Goal: Information Seeking & Learning: Learn about a topic

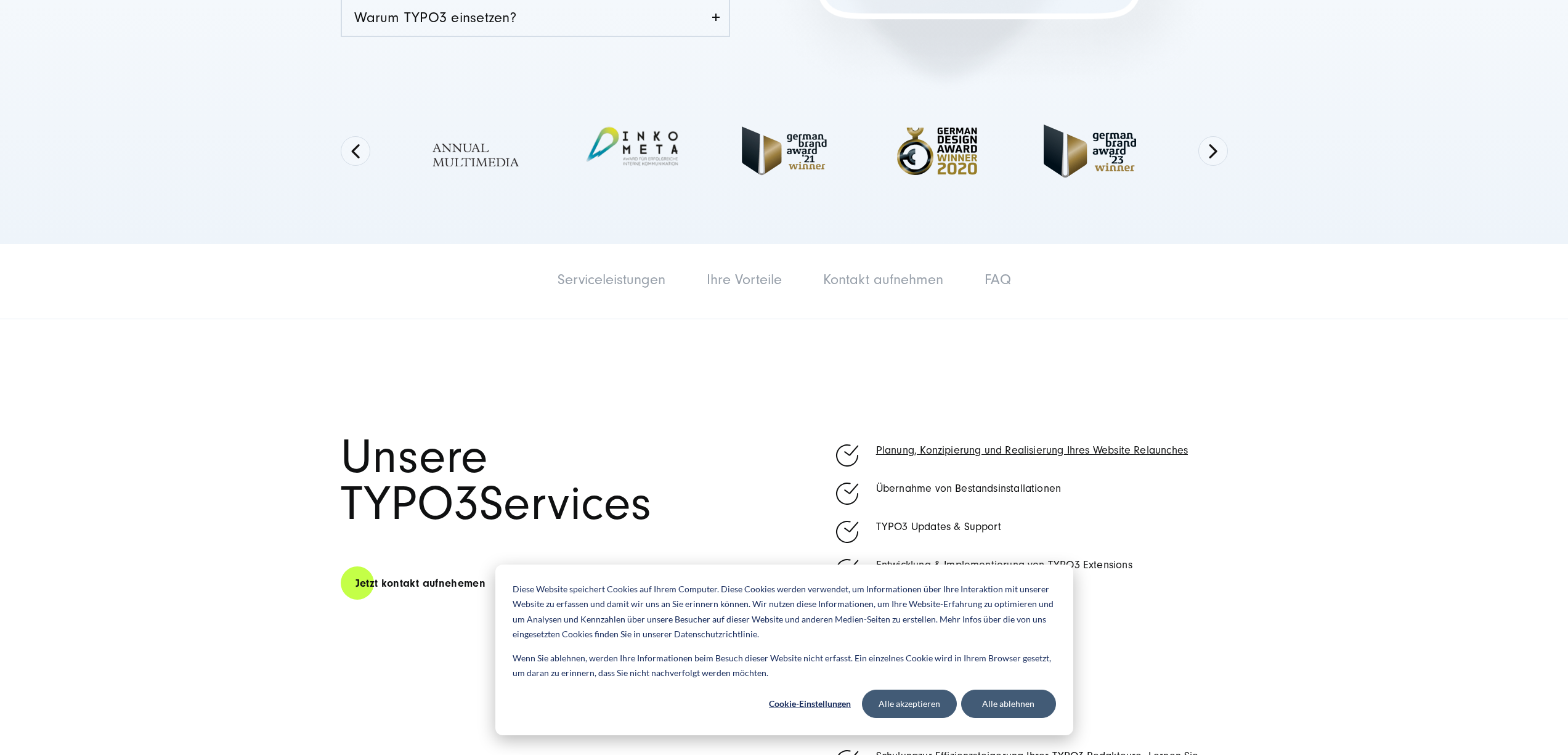
scroll to position [677, 0]
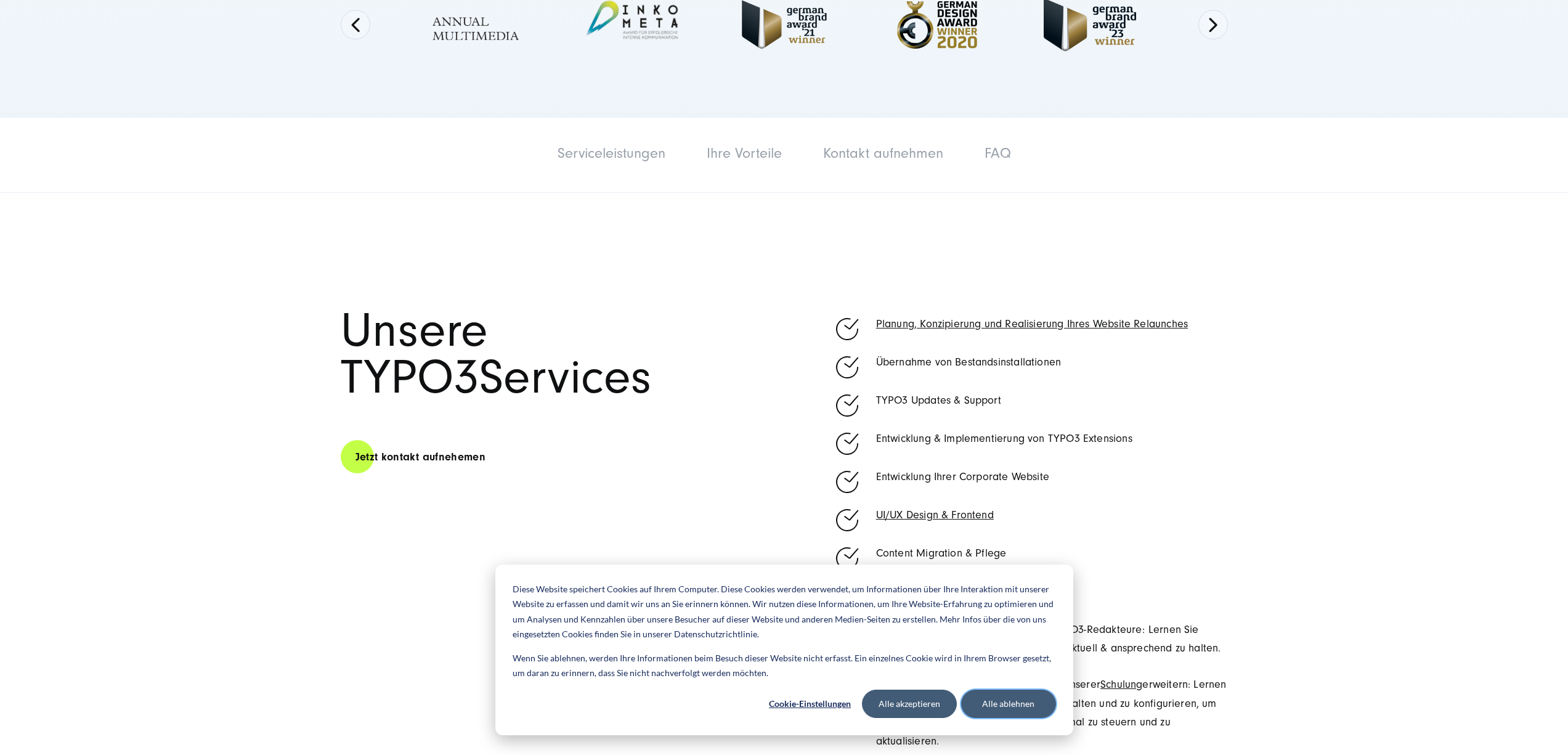
click at [1003, 697] on button "Alle ablehnen" at bounding box center [1009, 704] width 95 height 28
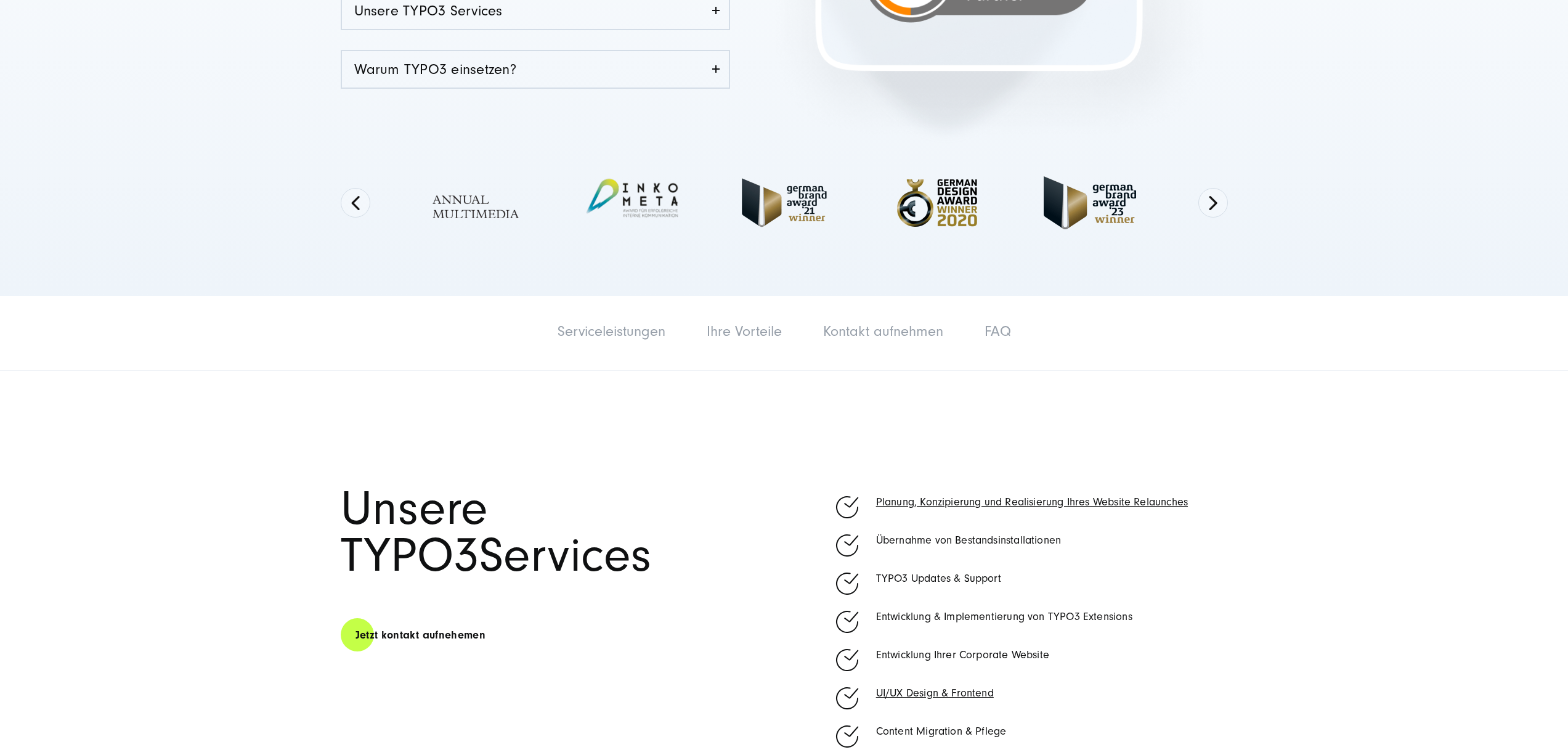
scroll to position [0, 0]
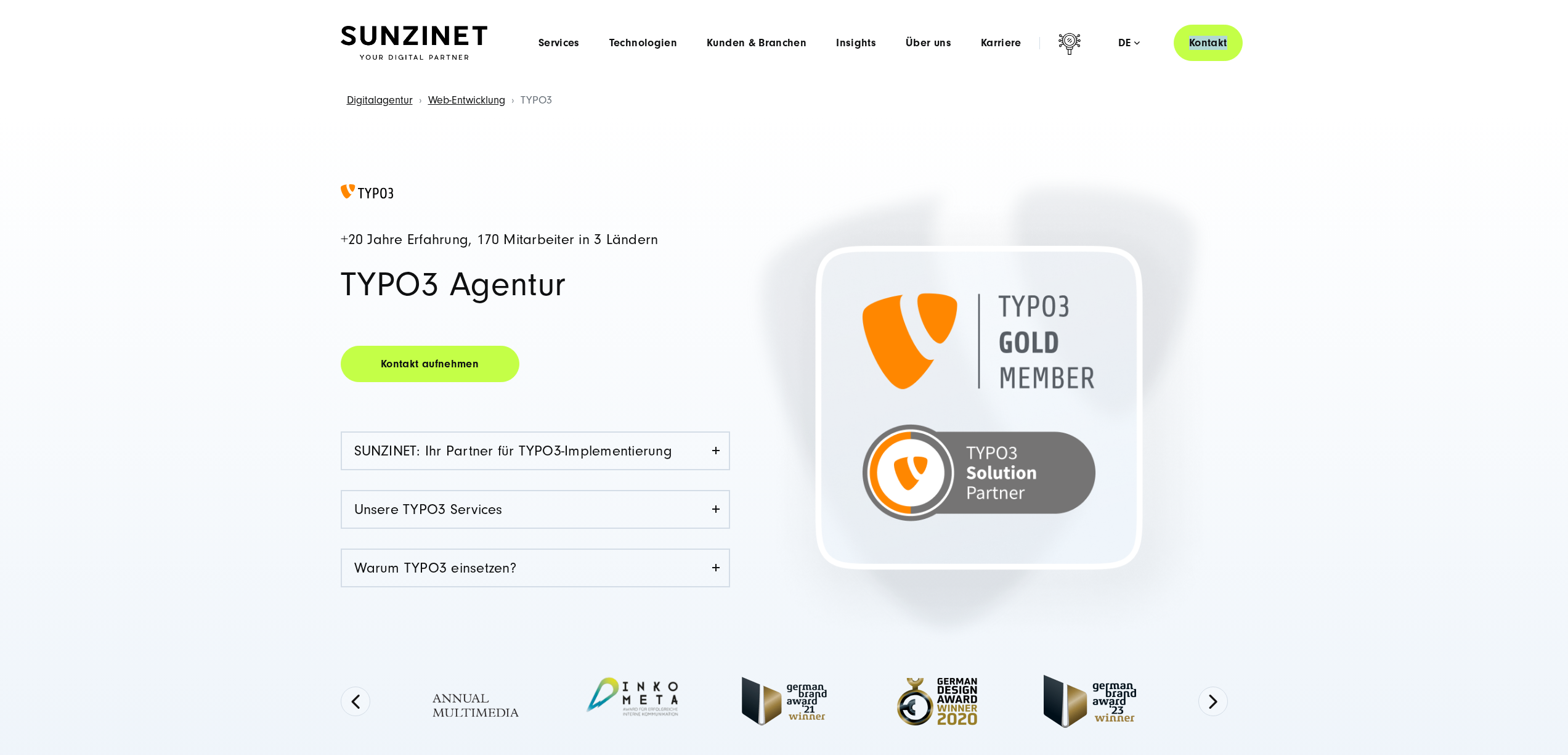
drag, startPoint x: 1122, startPoint y: 45, endPoint x: 199, endPoint y: -7, distance: 924.5
click at [916, 43] on span "Über uns" at bounding box center [928, 43] width 45 height 12
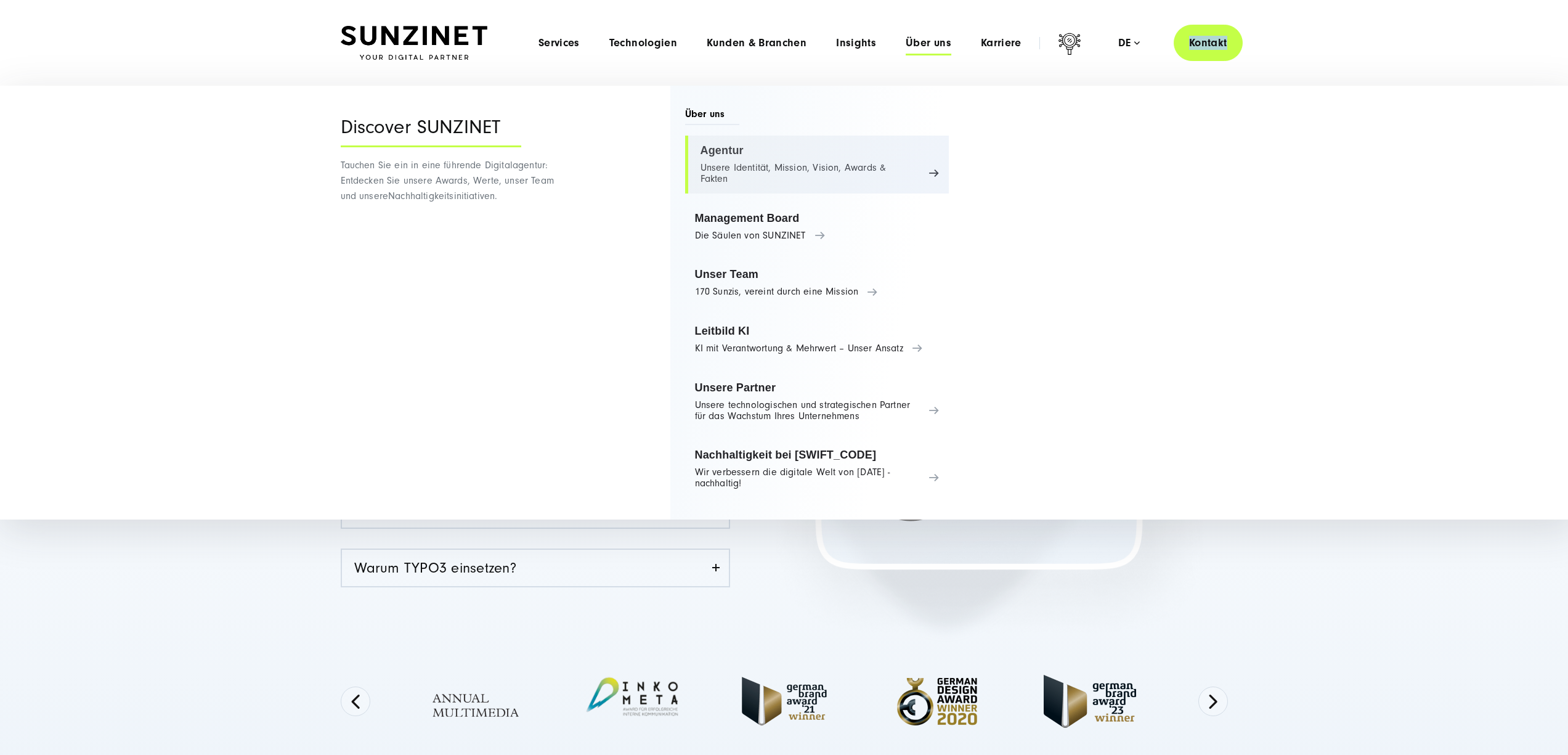
click at [726, 157] on link "Agentur Unsere Identität, Mission, Vision, Awards & Fakten" at bounding box center [817, 165] width 264 height 58
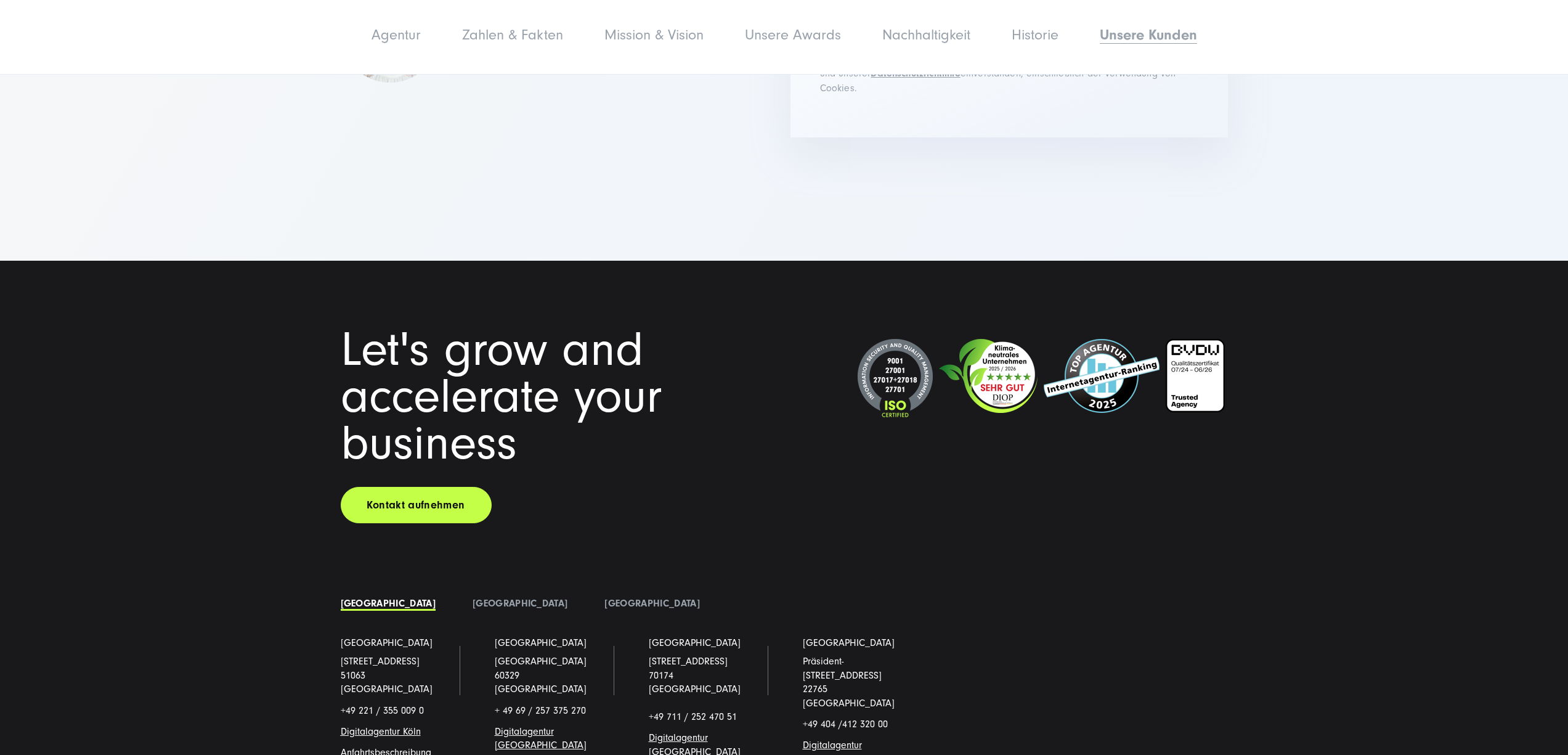
scroll to position [10543, 0]
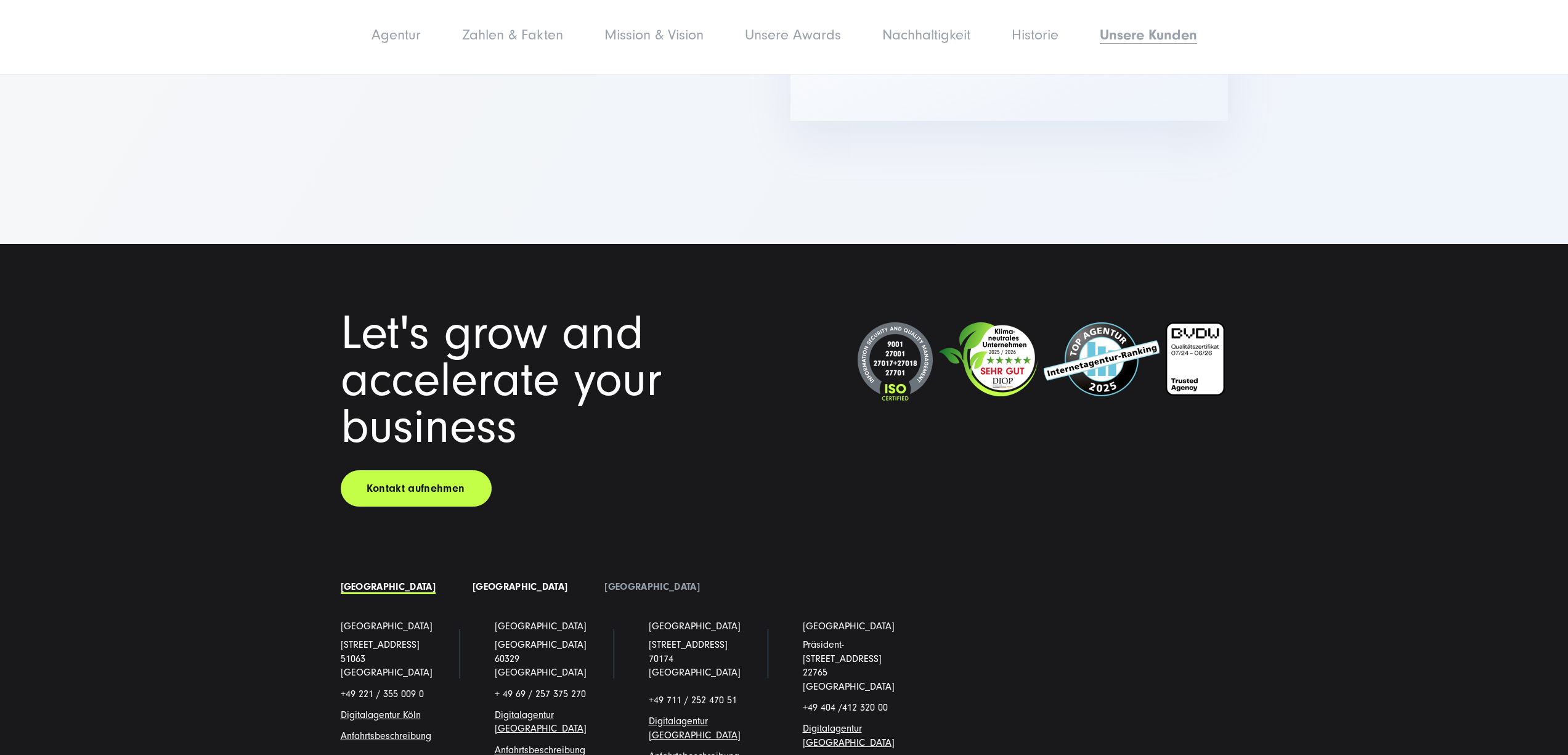
click at [472, 581] on link "[GEOGRAPHIC_DATA]" at bounding box center [520, 586] width 95 height 11
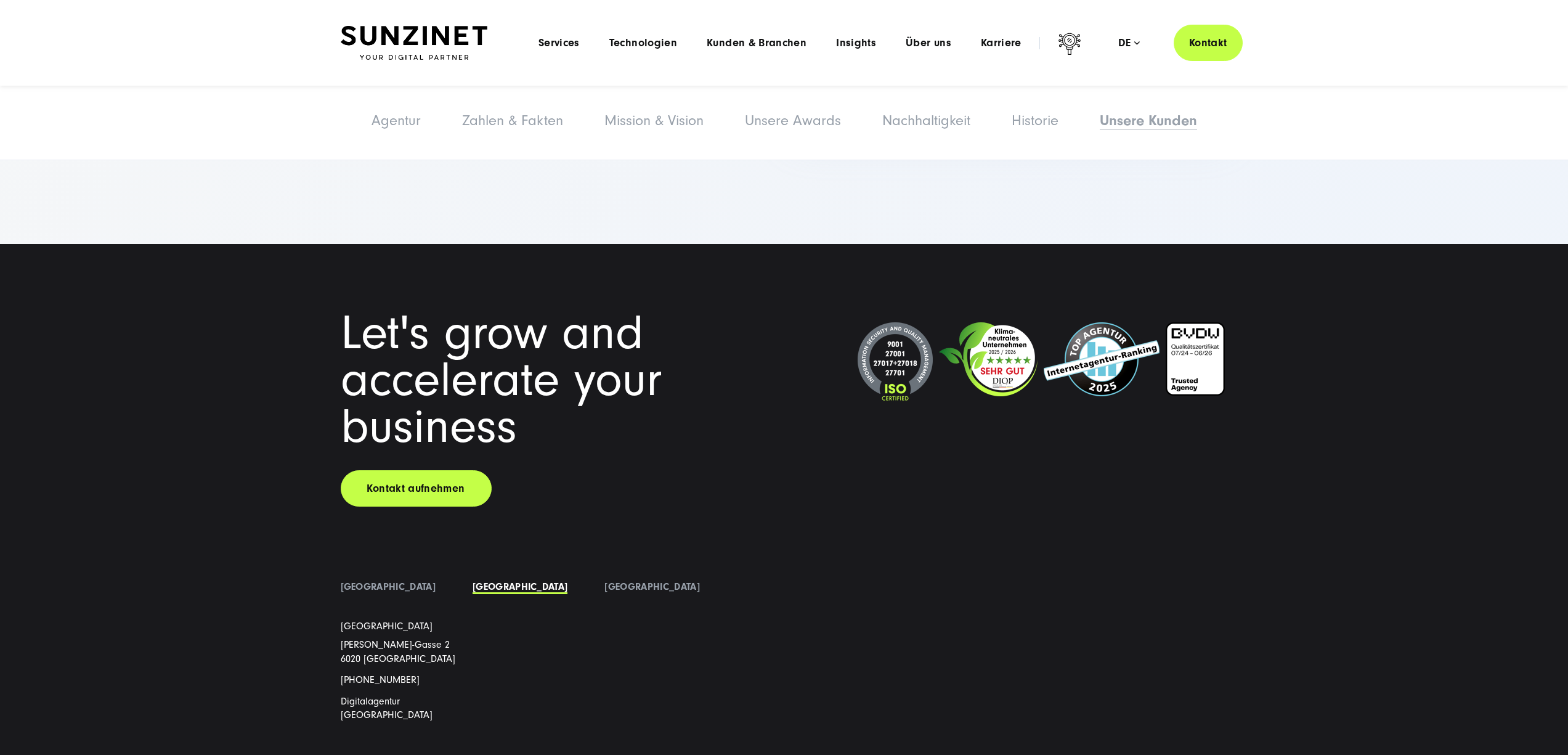
scroll to position [10508, 0]
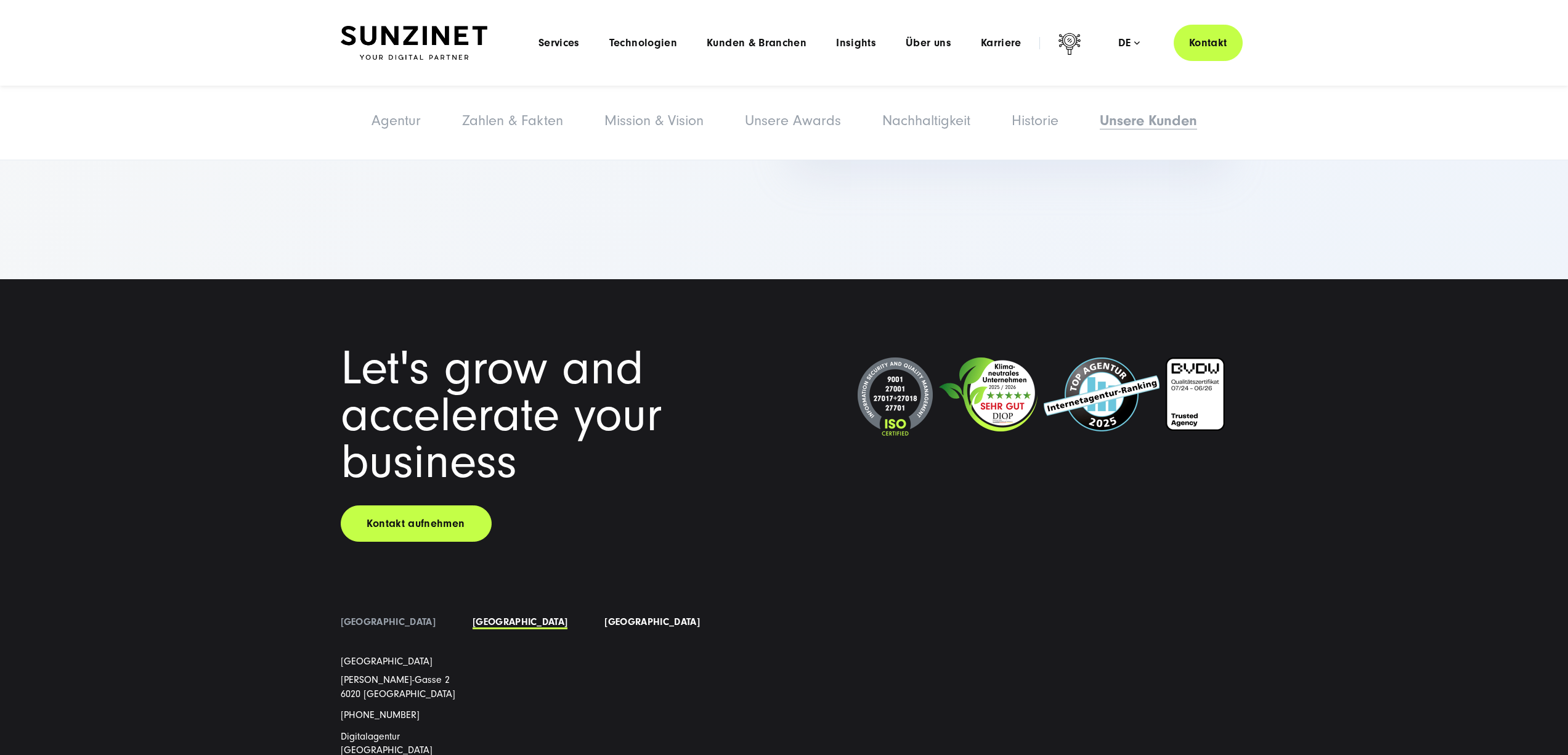
click at [604, 616] on link "[GEOGRAPHIC_DATA]" at bounding box center [652, 622] width 95 height 11
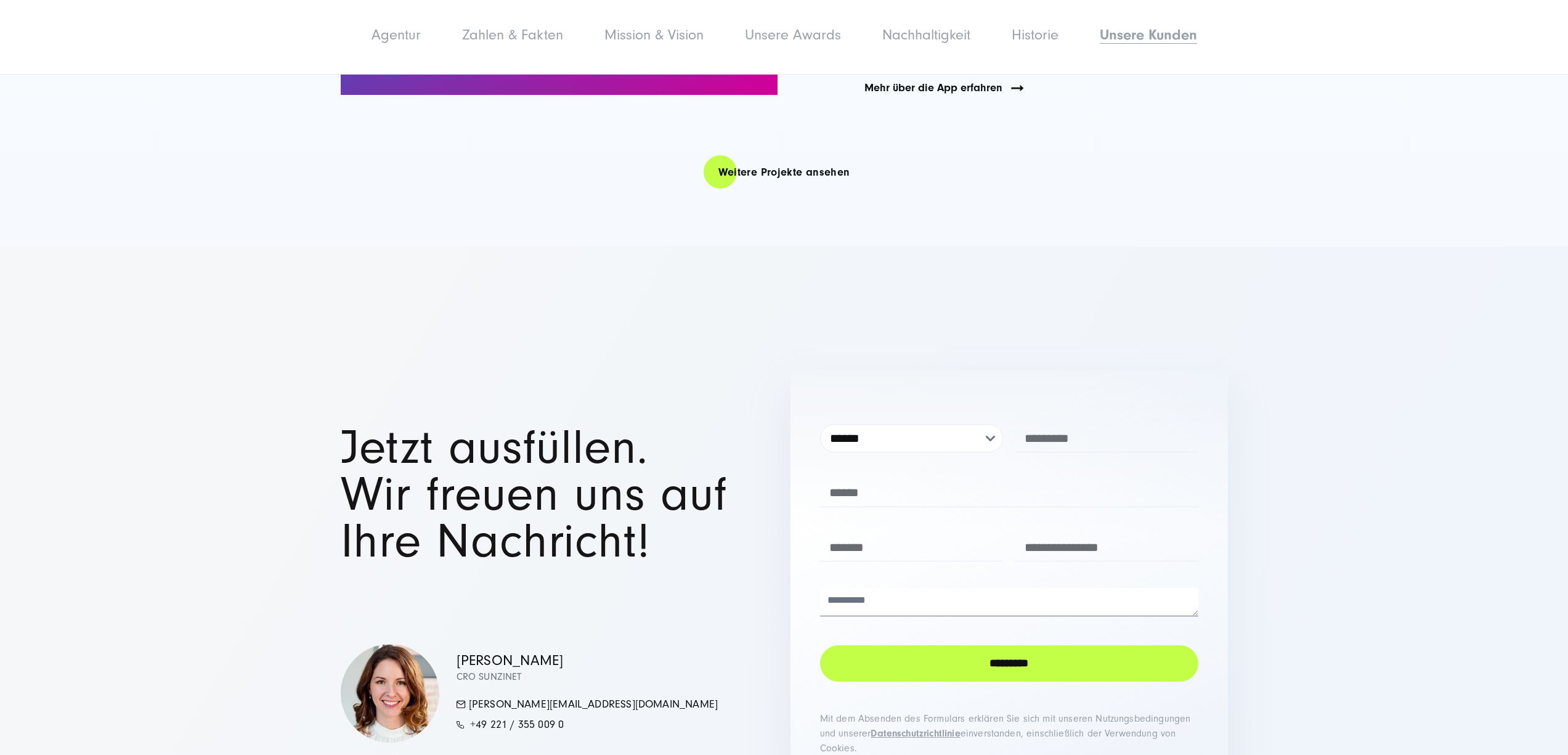
scroll to position [9859, 0]
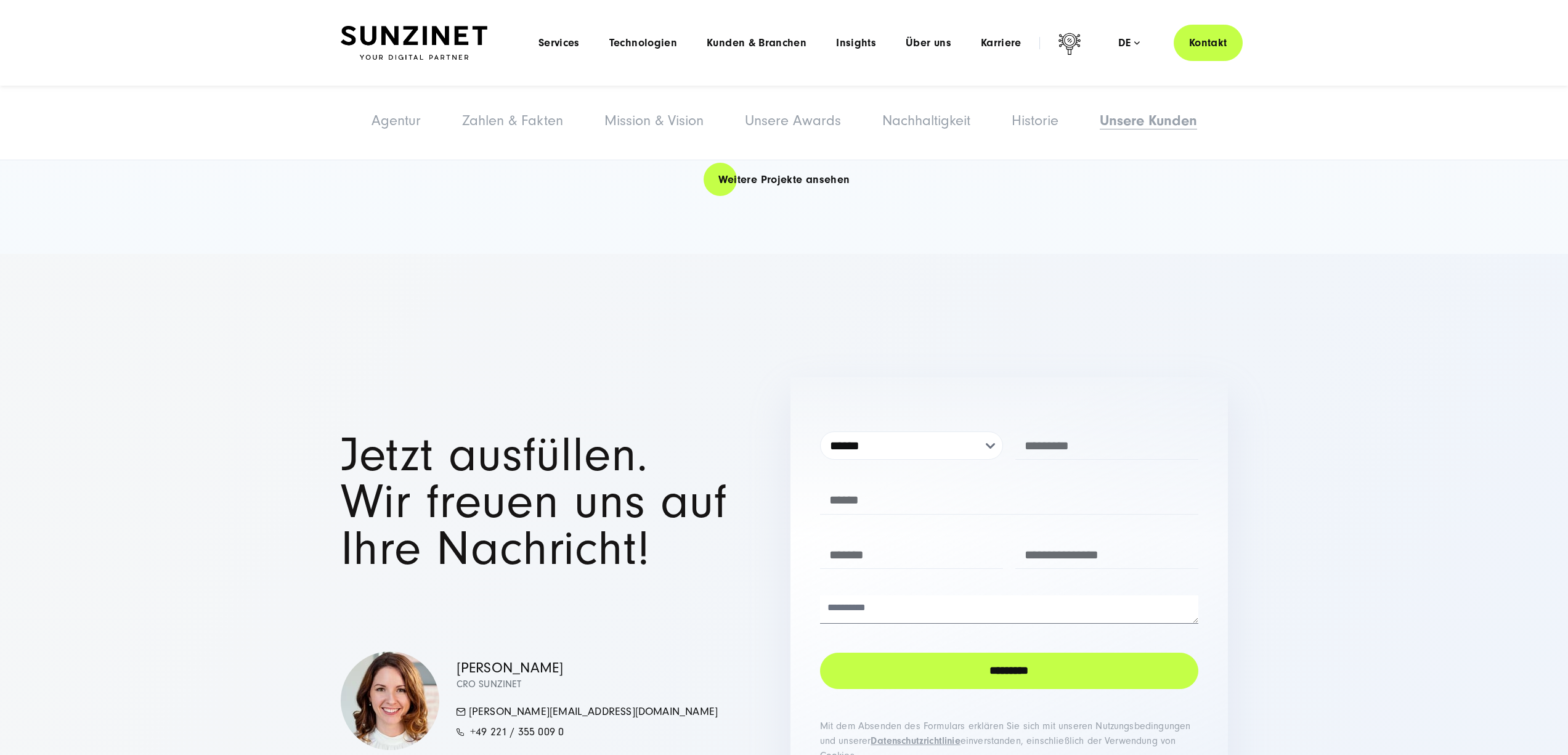
click at [510, 677] on p "CRO SUNZINET" at bounding box center [587, 684] width 262 height 15
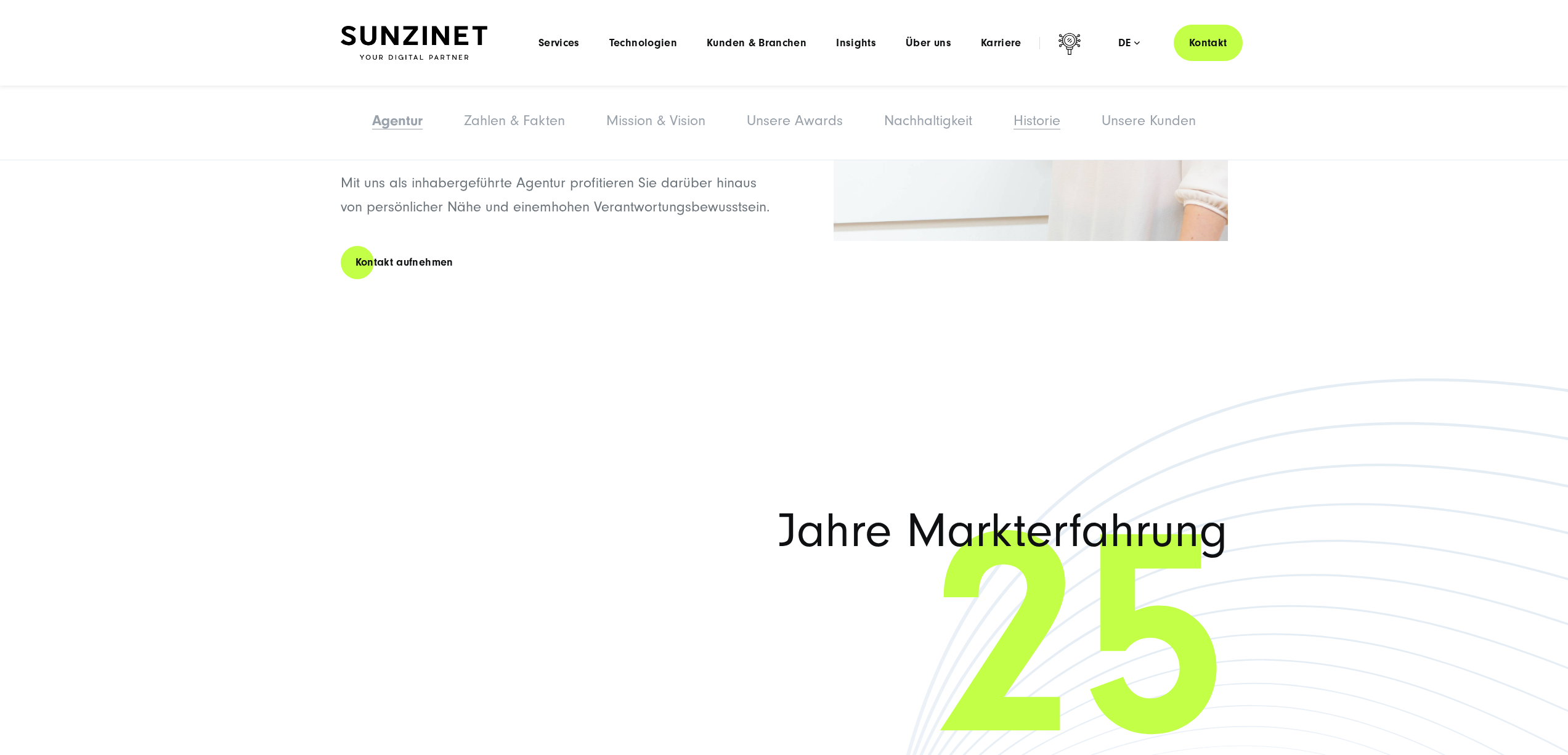
click at [1032, 124] on link "Historie" at bounding box center [1037, 120] width 47 height 17
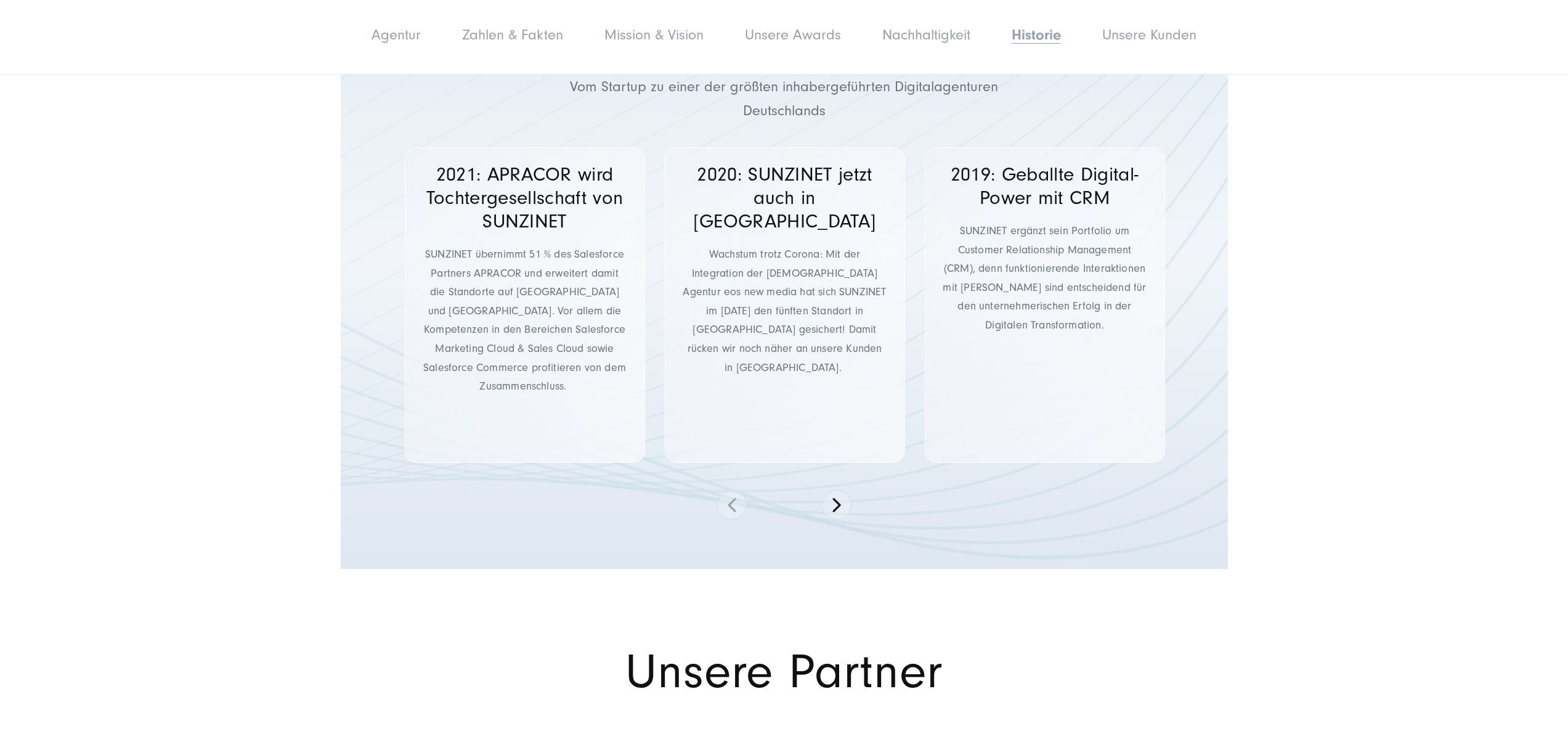
scroll to position [6474, 0]
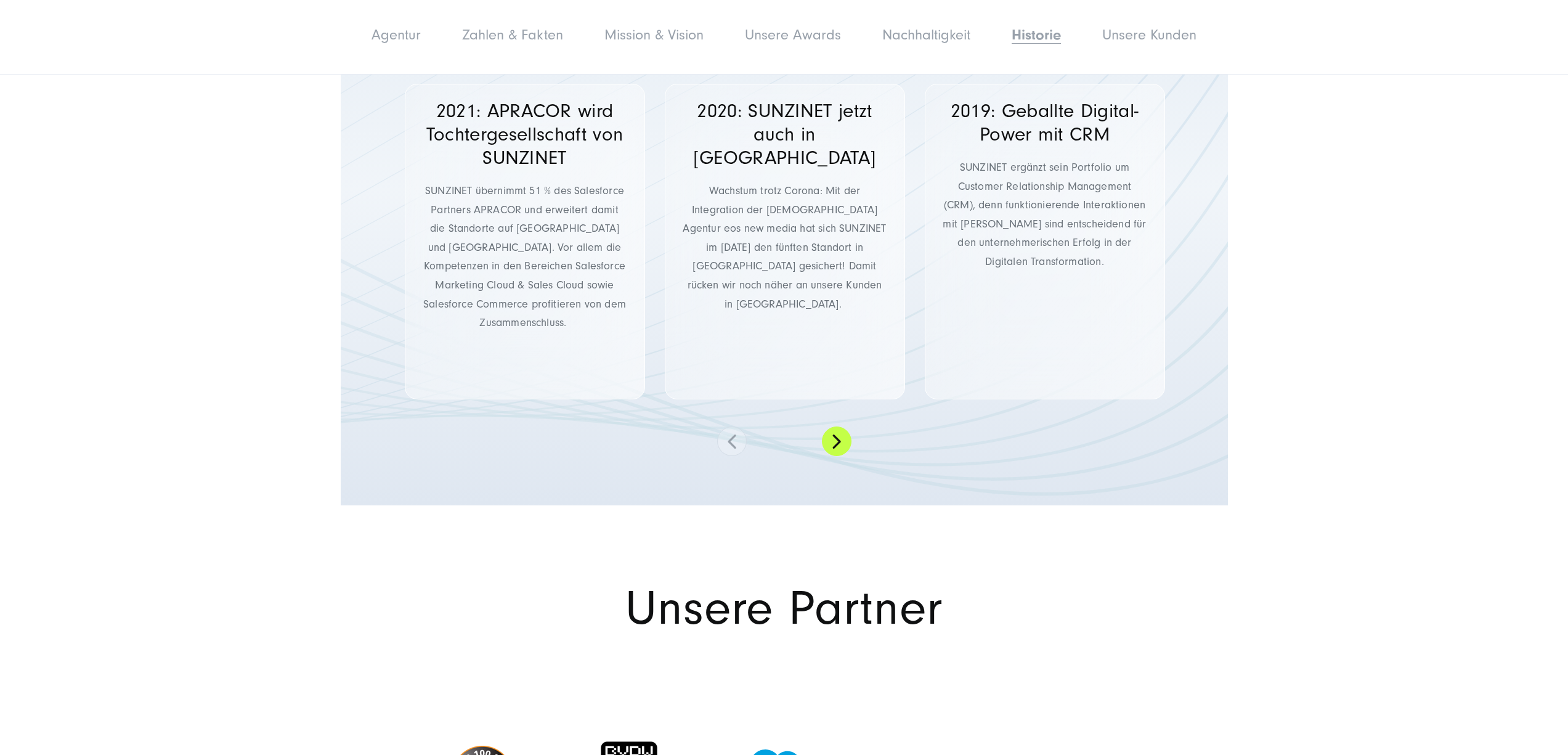
click at [846, 426] on button at bounding box center [837, 441] width 29 height 29
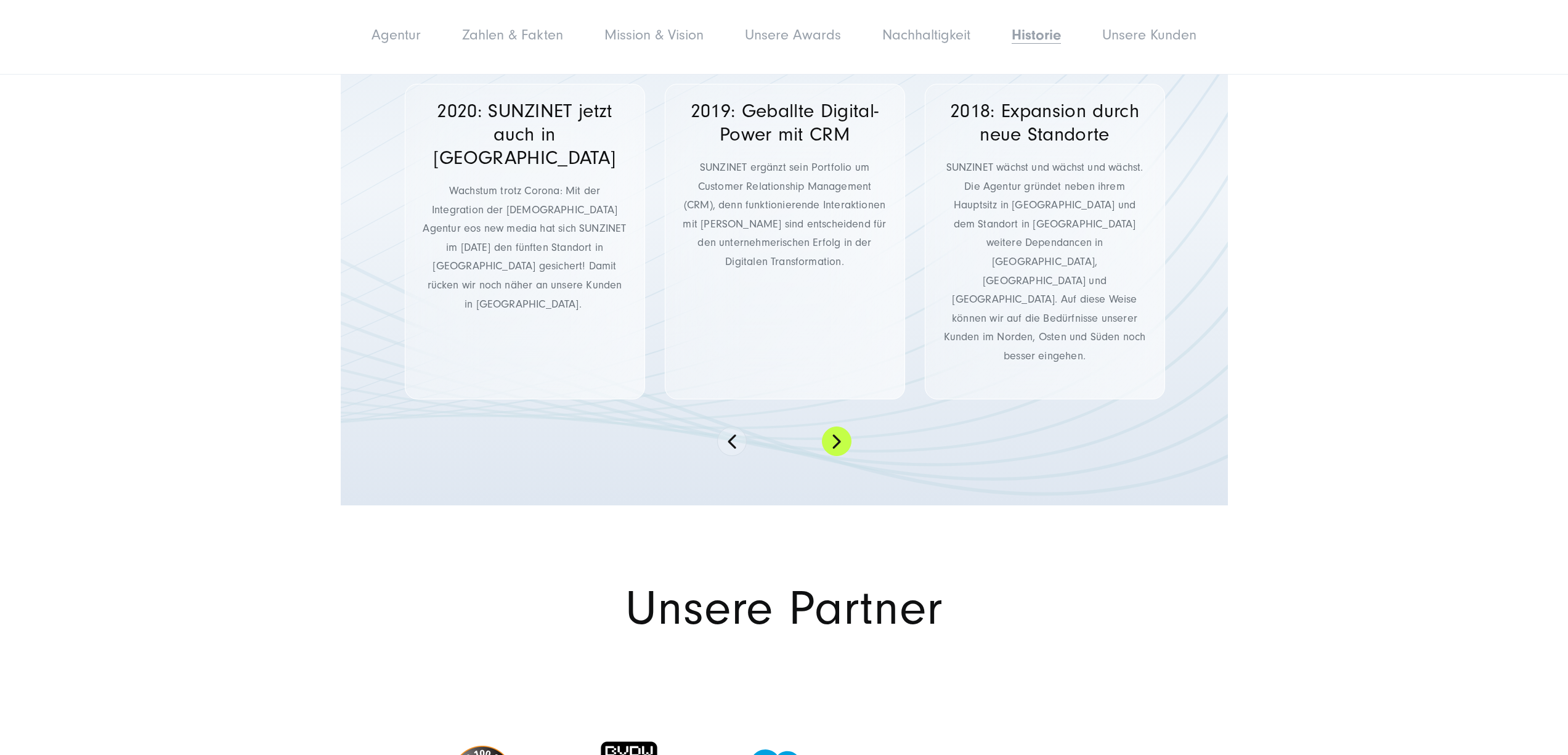
click at [846, 426] on button at bounding box center [837, 441] width 29 height 29
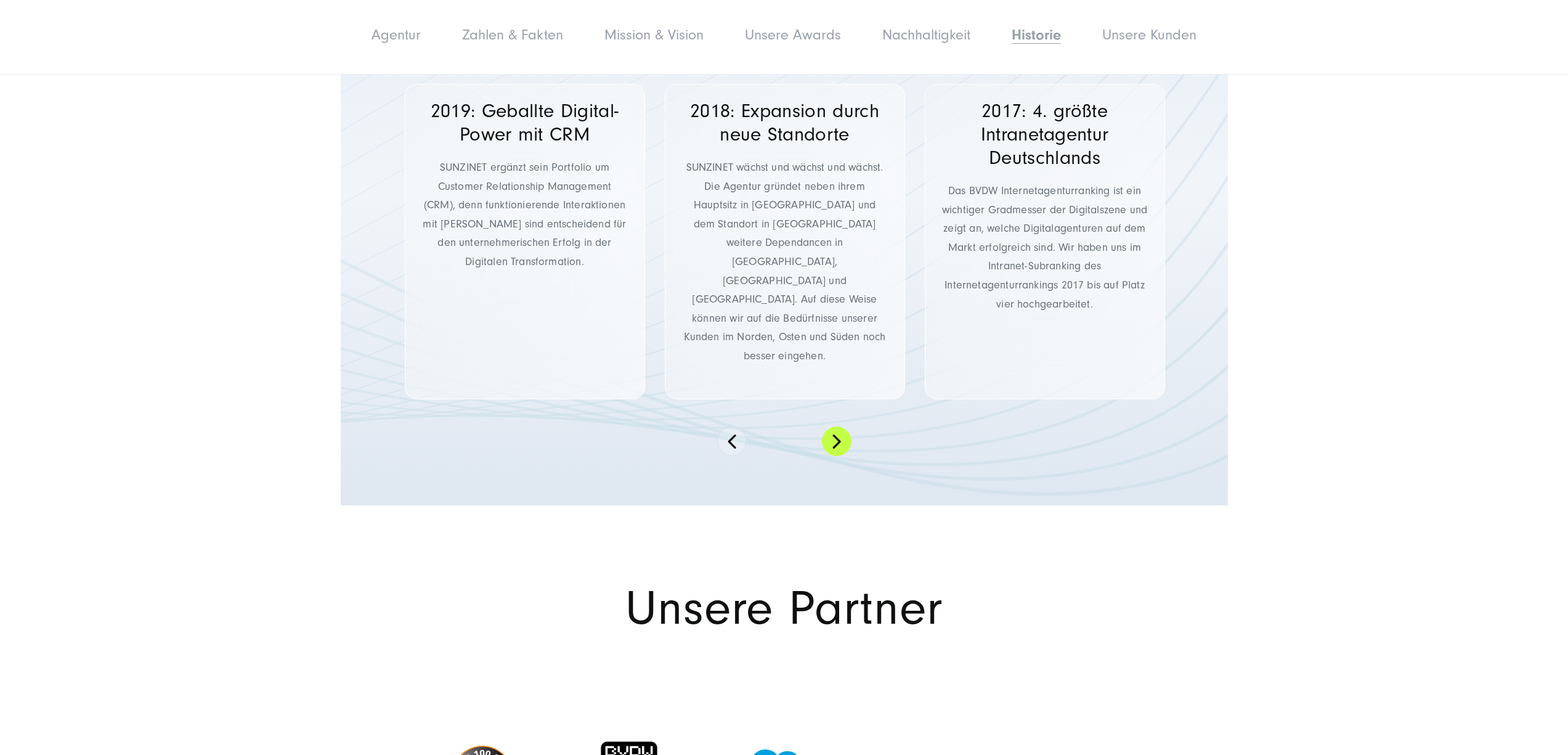
click at [846, 426] on button at bounding box center [837, 441] width 29 height 29
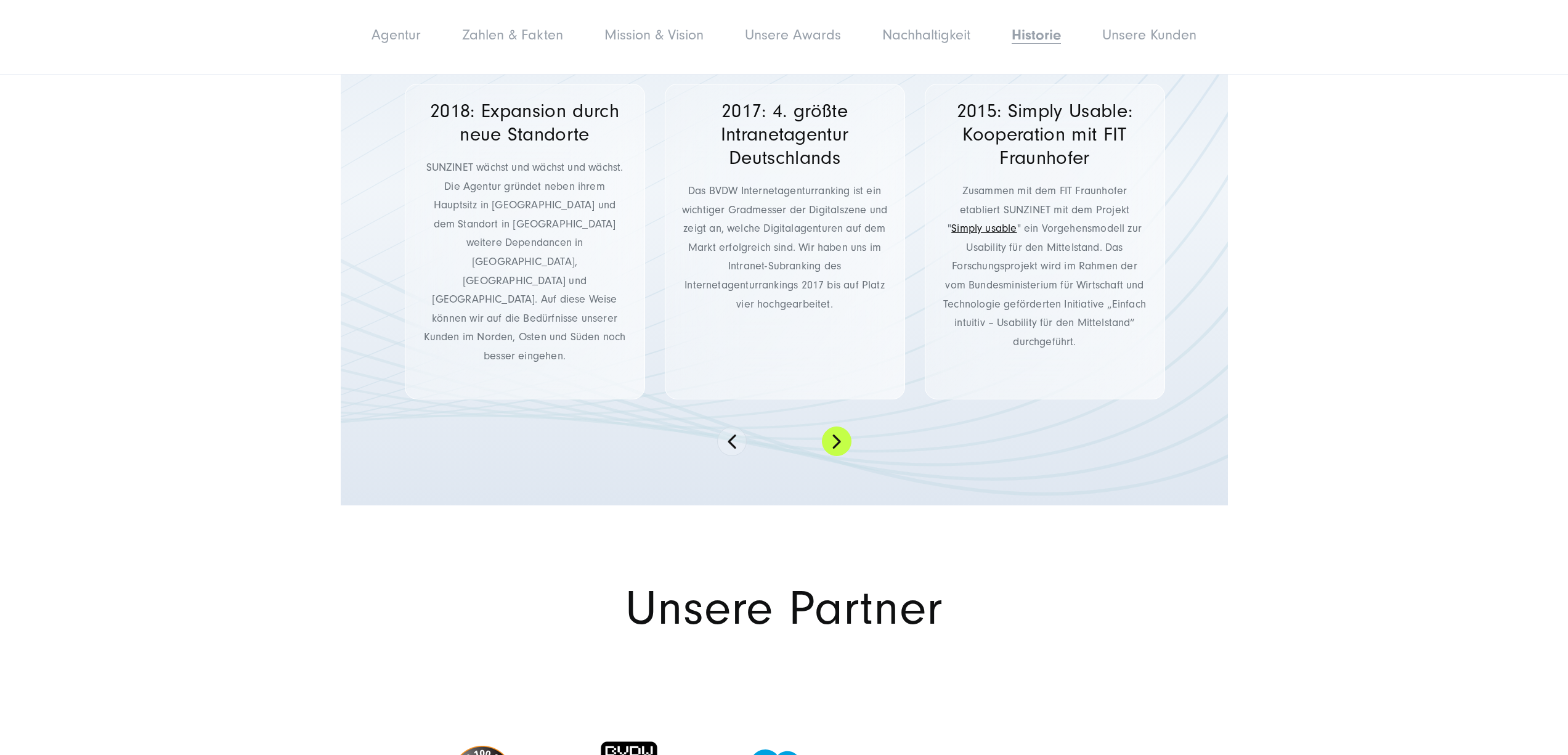
click at [846, 426] on button at bounding box center [837, 441] width 29 height 29
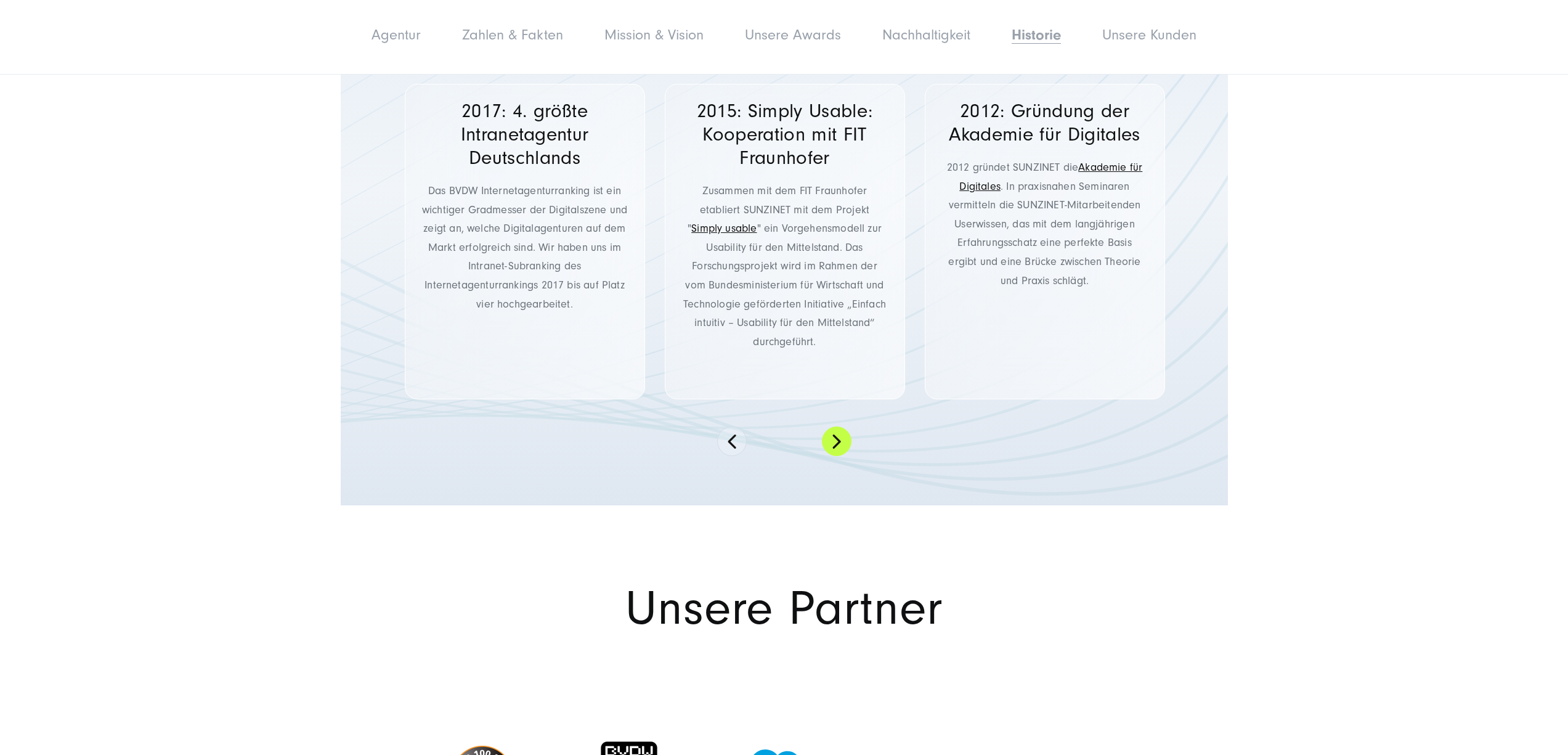
click at [846, 426] on button at bounding box center [837, 441] width 29 height 29
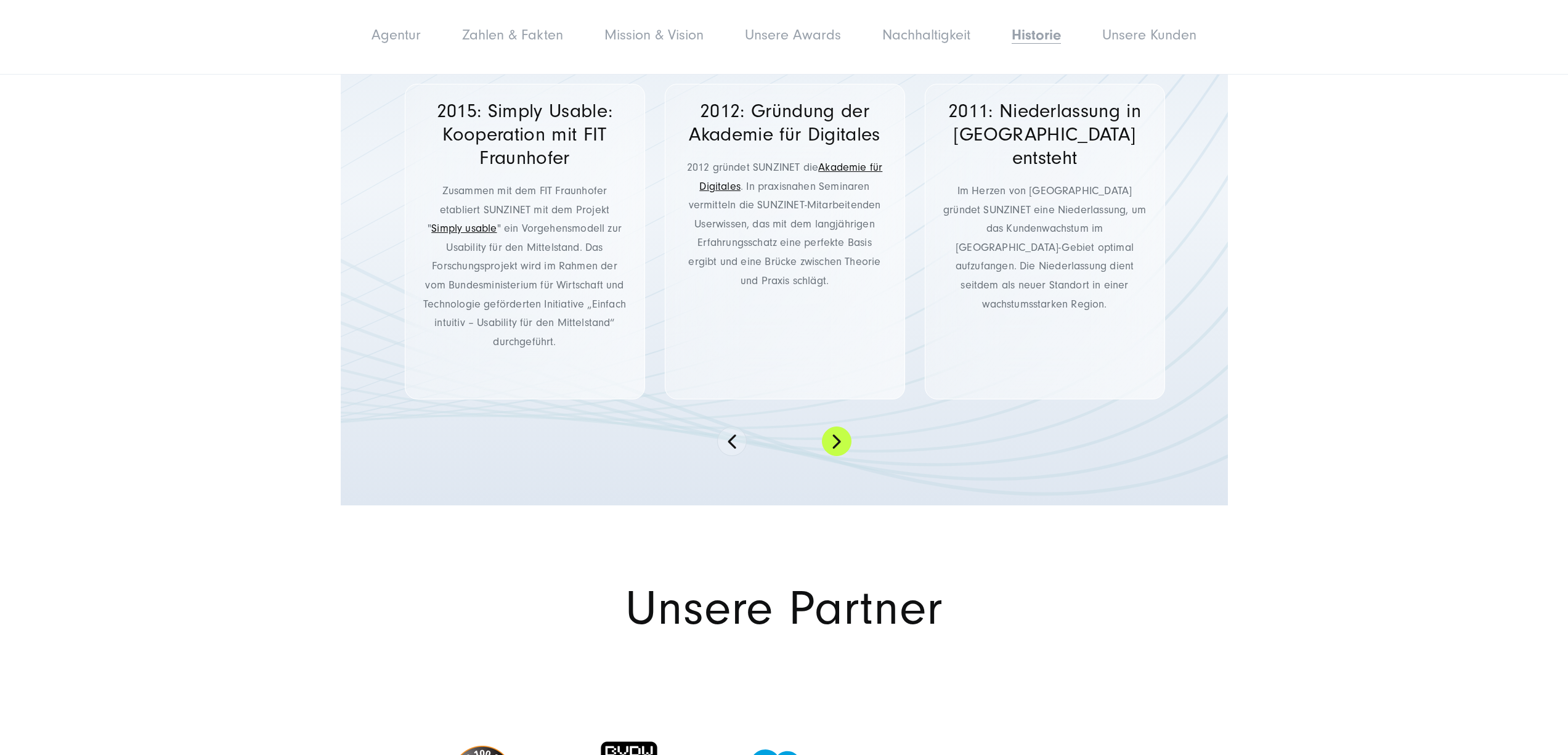
click at [846, 426] on button at bounding box center [837, 441] width 29 height 29
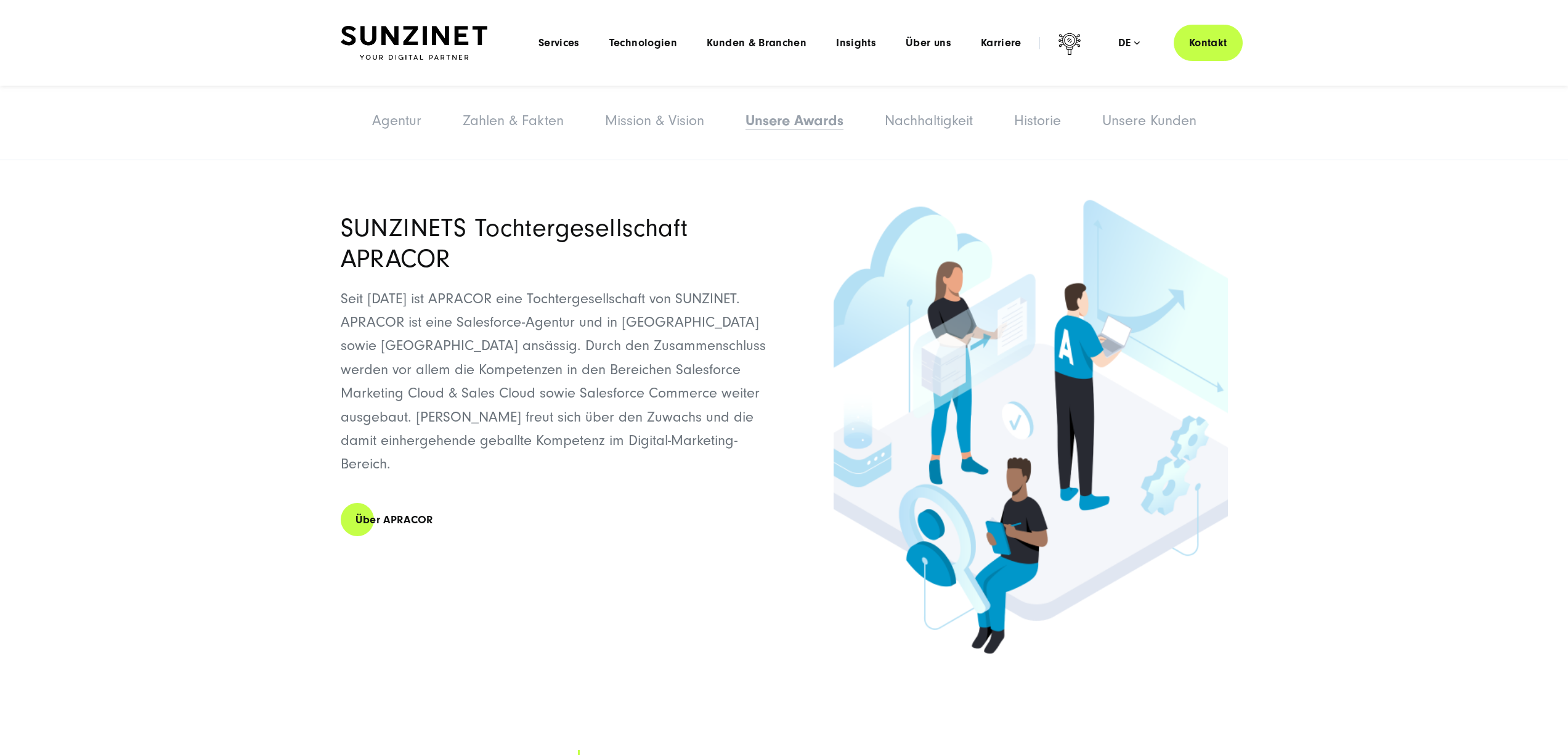
scroll to position [3115, 0]
